Goal: Task Accomplishment & Management: Manage account settings

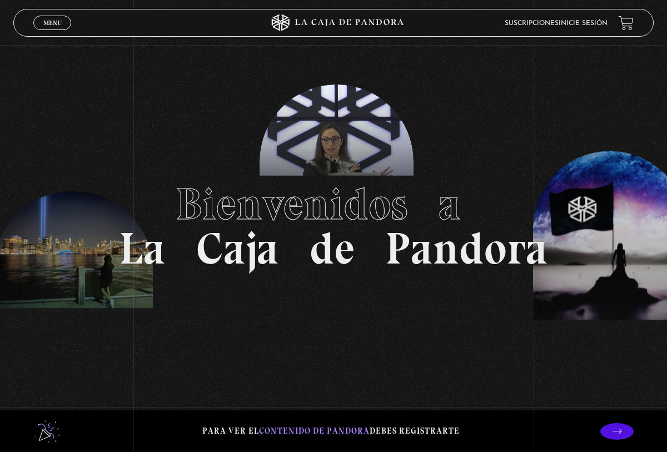
click at [57, 27] on link "Menu Cerrar" at bounding box center [52, 23] width 38 height 14
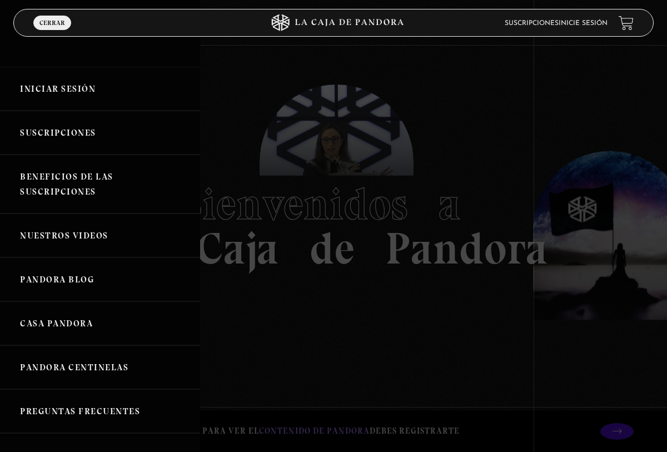
click at [66, 89] on link "Iniciar Sesión" at bounding box center [100, 89] width 200 height 44
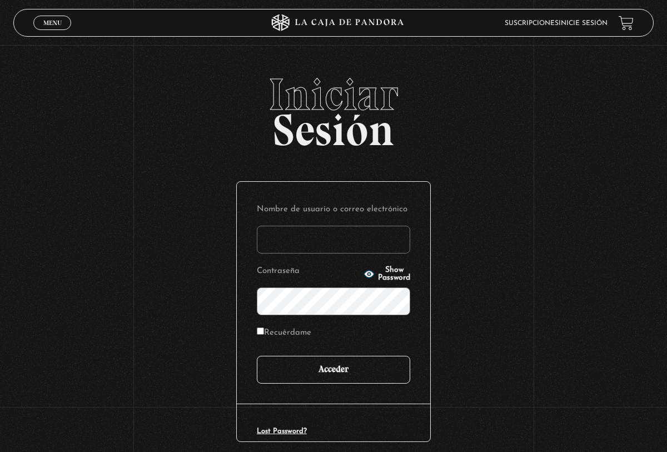
type input "[EMAIL_ADDRESS][DOMAIN_NAME]"
click at [342, 375] on input "Acceder" at bounding box center [333, 370] width 153 height 28
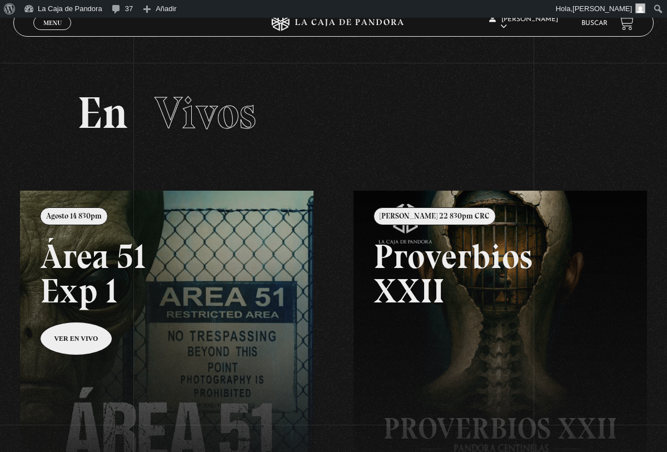
click at [72, 352] on link at bounding box center [353, 417] width 667 height 452
